Goal: Information Seeking & Learning: Check status

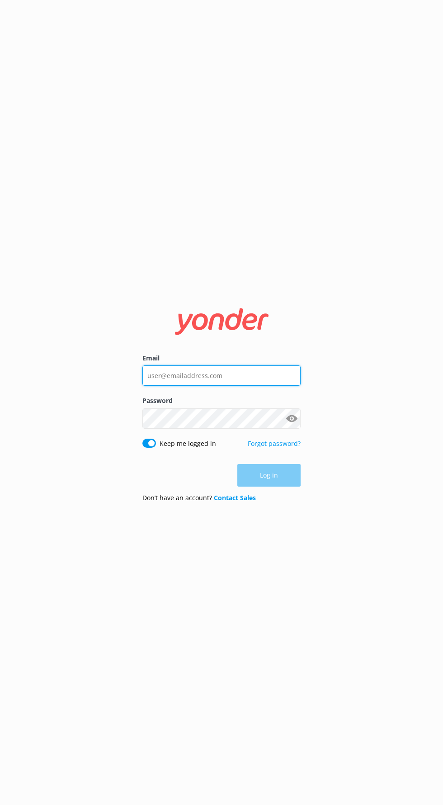
click at [229, 386] on input "Email" at bounding box center [221, 375] width 158 height 20
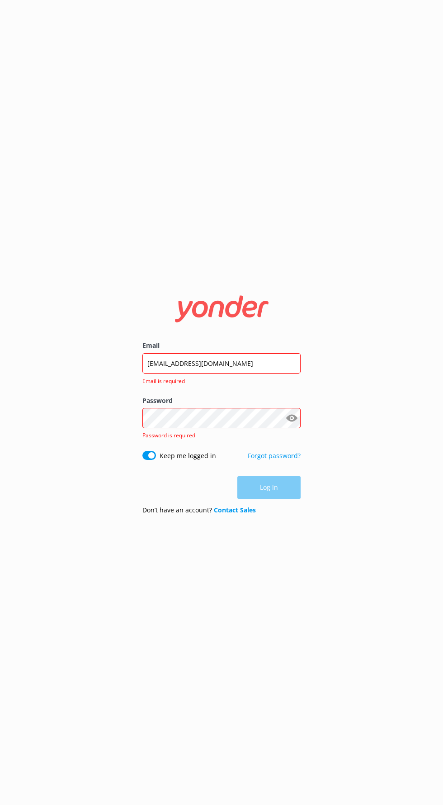
click button "Log in" at bounding box center [268, 487] width 63 height 23
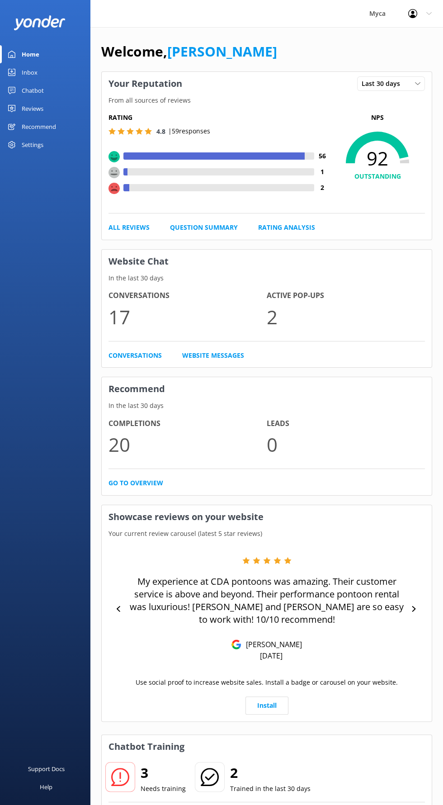
click at [46, 108] on link "Reviews" at bounding box center [45, 108] width 90 height 18
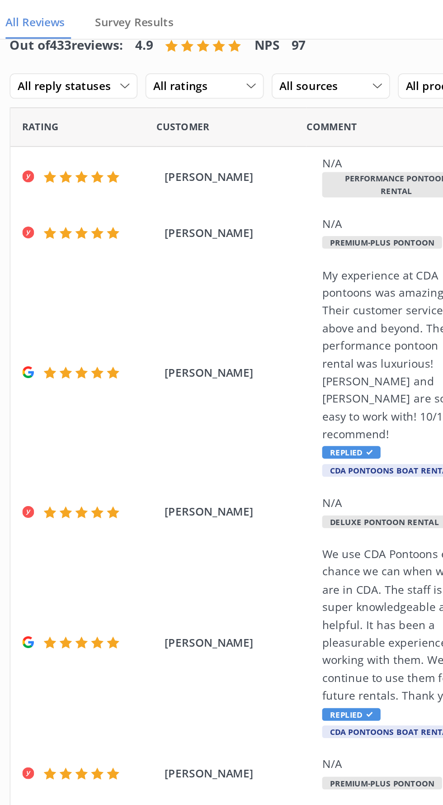
scroll to position [47, 0]
